Goal: Check status

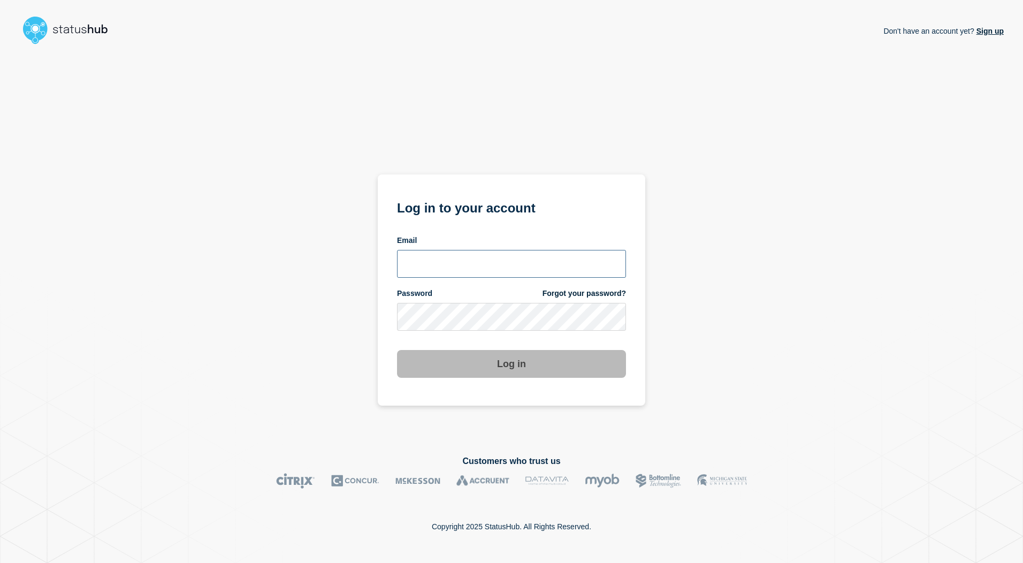
type input "[PERSON_NAME][EMAIL_ADDRESS][DOMAIN_NAME]"
click at [513, 366] on button "Log in" at bounding box center [511, 364] width 229 height 28
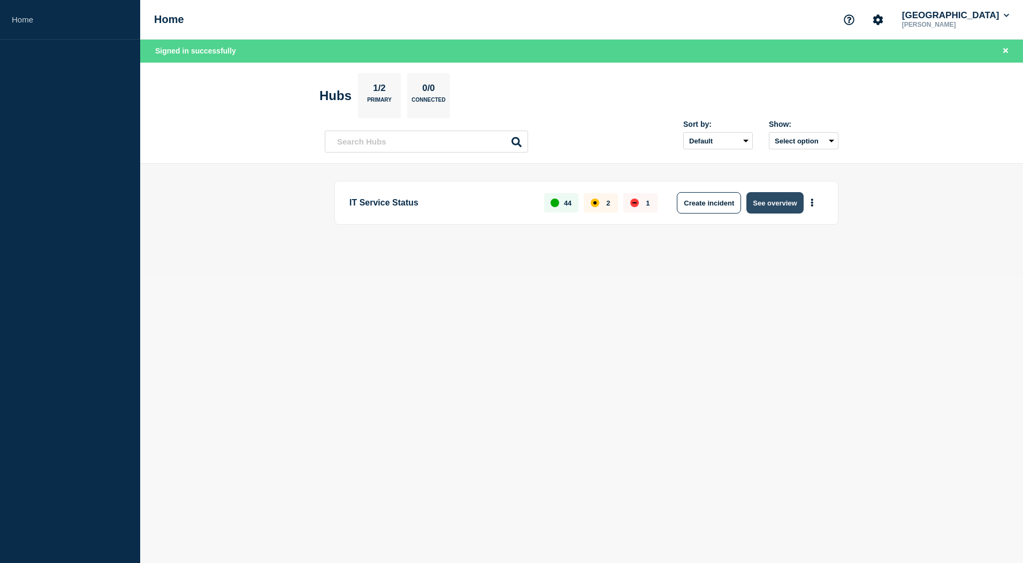
click at [766, 202] on button "See overview" at bounding box center [774, 202] width 57 height 21
